Goal: Task Accomplishment & Management: Complete application form

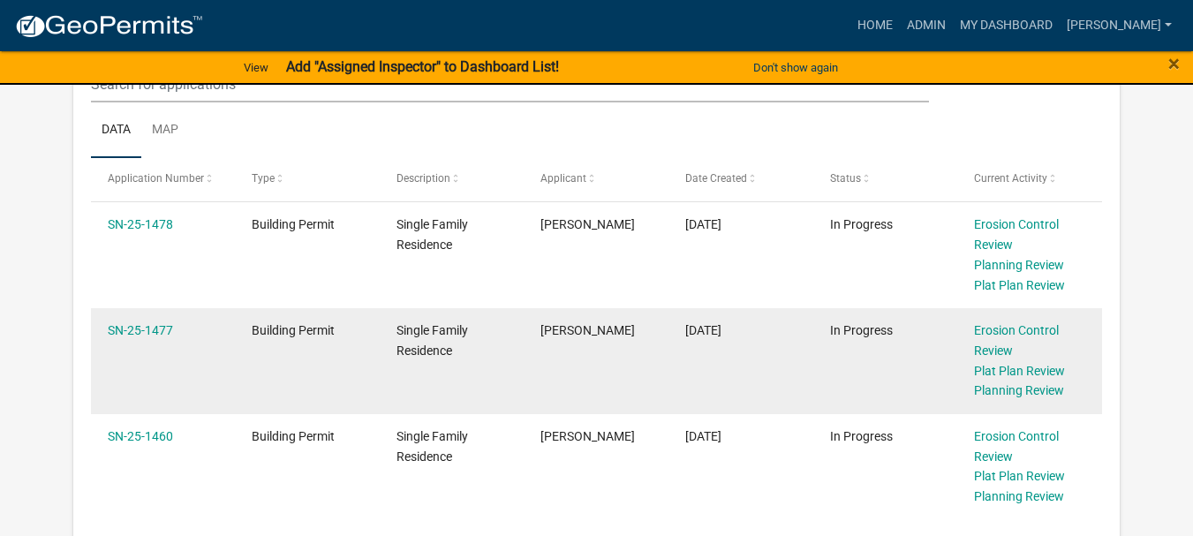
scroll to position [530, 0]
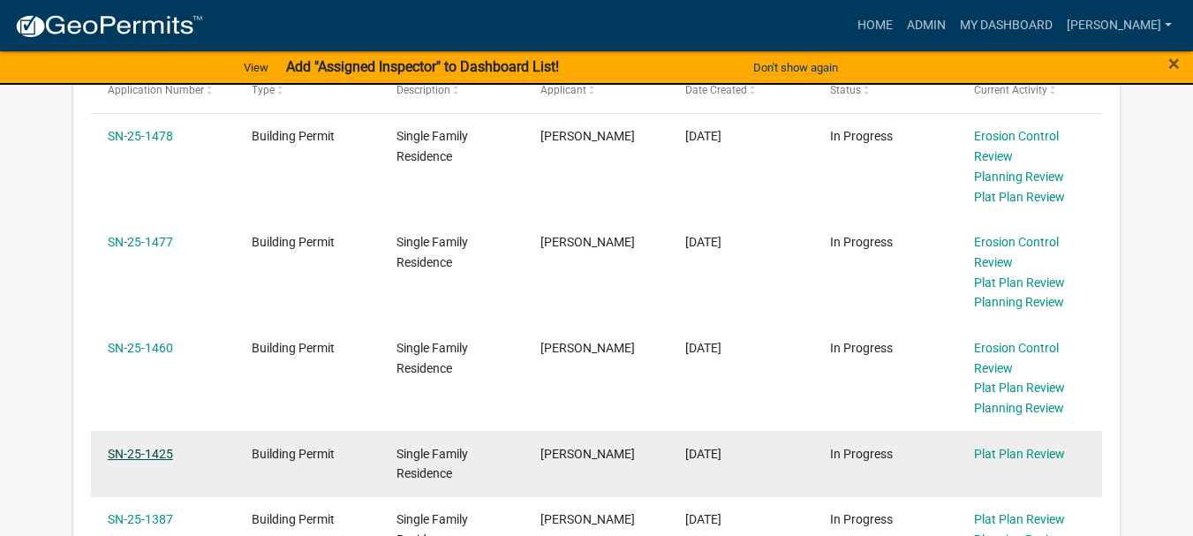
click at [147, 452] on link "SN-25-1425" at bounding box center [140, 454] width 65 height 14
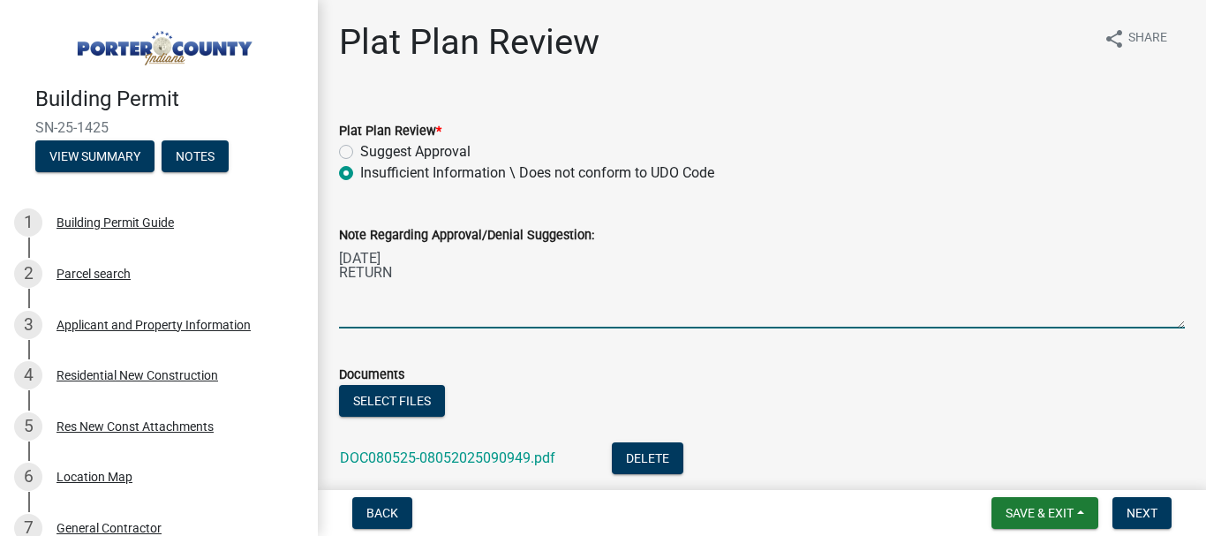
click at [392, 275] on textarea "[DATE] RETURN" at bounding box center [762, 286] width 846 height 83
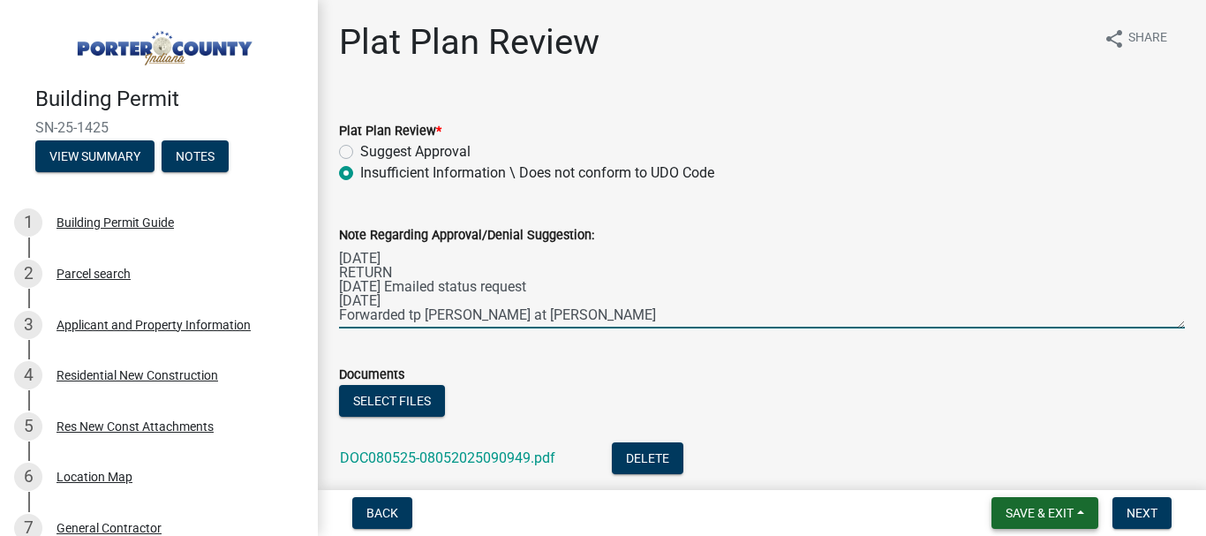
type textarea "[DATE] RETURN [DATE] Emailed status request [DATE] Forwarded tp [PERSON_NAME] a…"
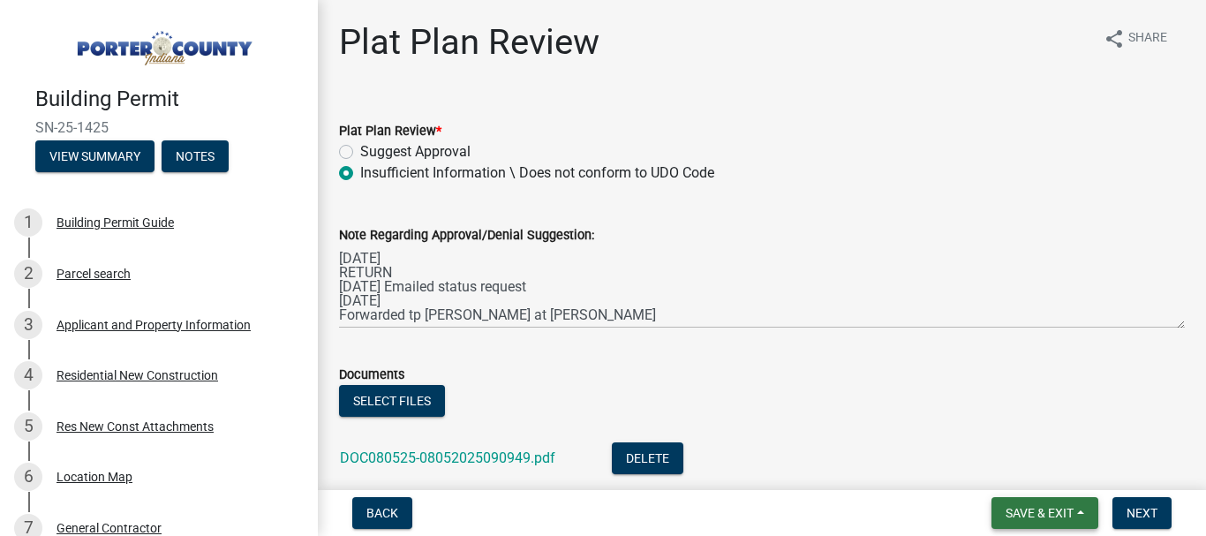
click at [1066, 515] on span "Save & Exit" at bounding box center [1040, 513] width 68 height 14
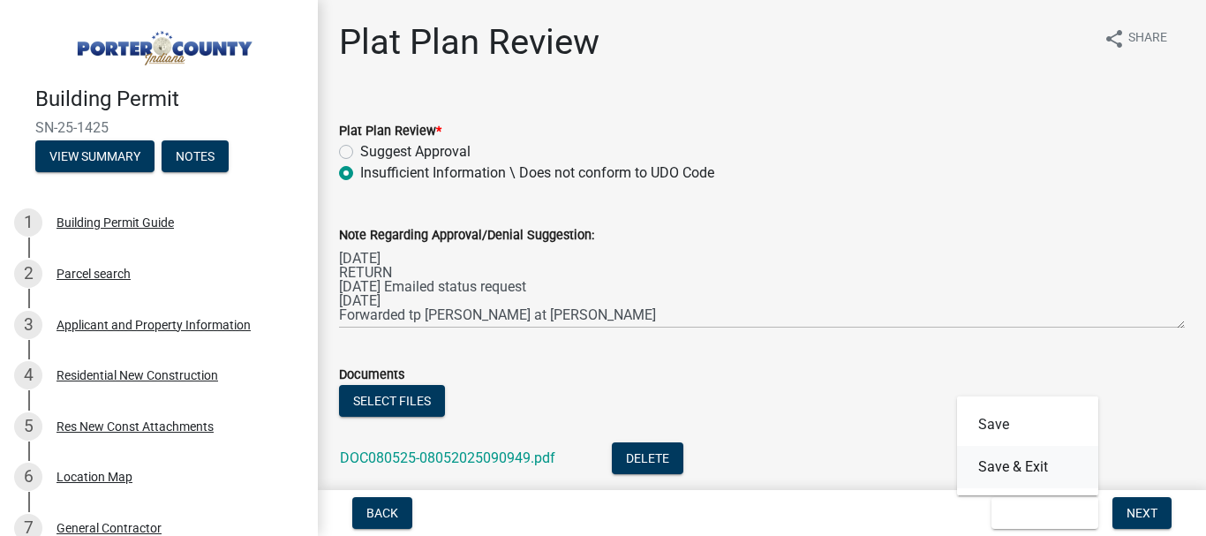
click at [1013, 456] on button "Save & Exit" at bounding box center [1027, 467] width 141 height 42
